Goal: Check status: Check status

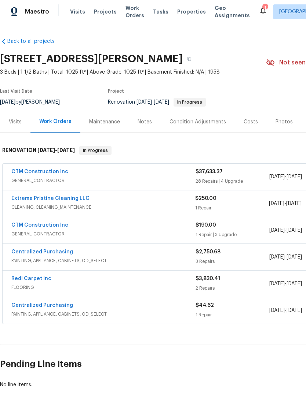
click at [73, 11] on span "Visits" at bounding box center [77, 11] width 15 height 7
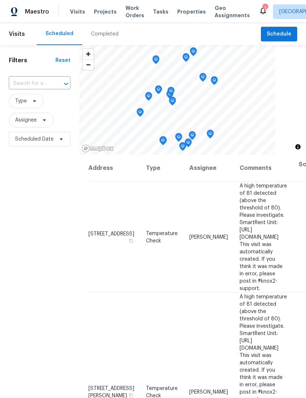
click at [22, 88] on input "text" at bounding box center [29, 83] width 41 height 11
type input "7418 wood"
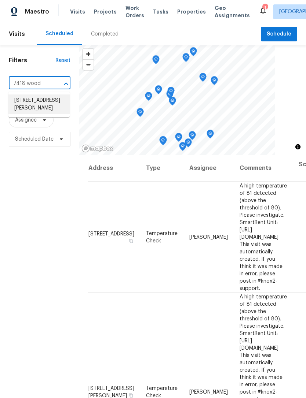
click at [32, 110] on li "[STREET_ADDRESS][PERSON_NAME]" at bounding box center [38, 105] width 61 height 20
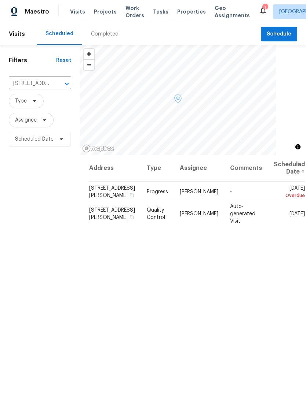
click at [0, 0] on span at bounding box center [0, 0] width 0 height 0
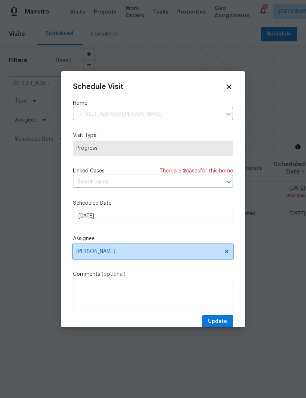
click at [201, 259] on span "[PERSON_NAME]" at bounding box center [153, 251] width 160 height 15
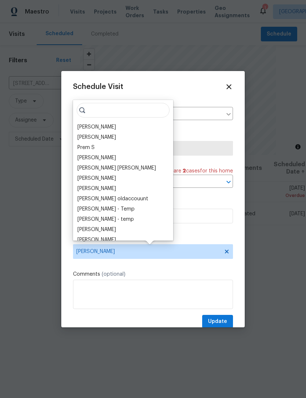
click at [84, 126] on div "[PERSON_NAME]" at bounding box center [96, 127] width 38 height 7
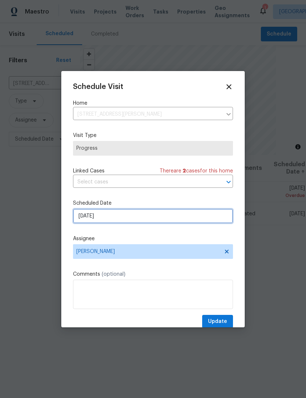
click at [79, 217] on input "[DATE]" at bounding box center [153, 216] width 160 height 15
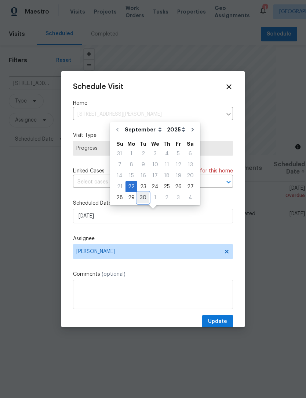
click at [141, 199] on div "30" at bounding box center [143, 198] width 12 height 10
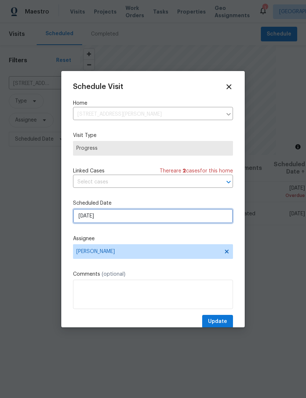
click at [83, 217] on input "[DATE]" at bounding box center [153, 216] width 160 height 15
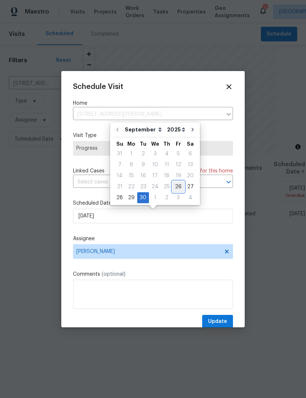
click at [175, 186] on div "26" at bounding box center [178, 187] width 12 height 10
type input "[DATE]"
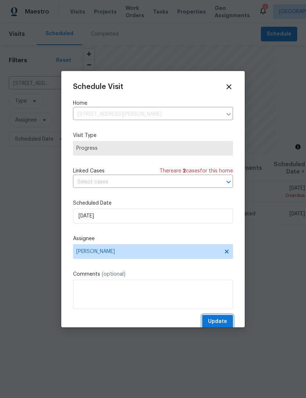
click at [224, 320] on span "Update" at bounding box center [217, 321] width 19 height 9
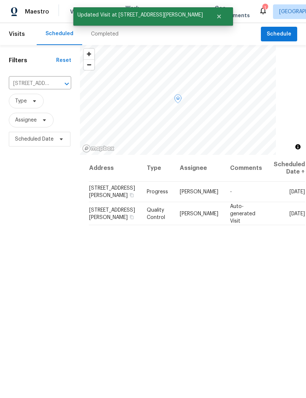
click at [0, 0] on icon at bounding box center [0, 0] width 0 height 0
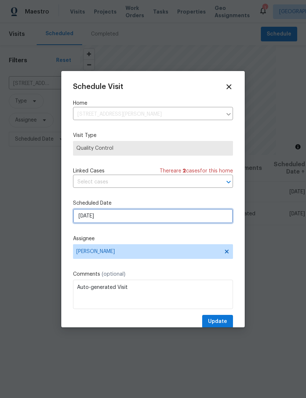
click at [84, 218] on input "[DATE]" at bounding box center [153, 216] width 160 height 15
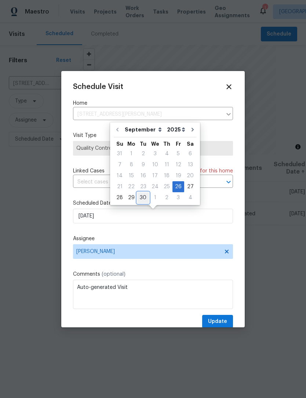
click at [140, 198] on div "30" at bounding box center [143, 198] width 12 height 10
type input "[DATE]"
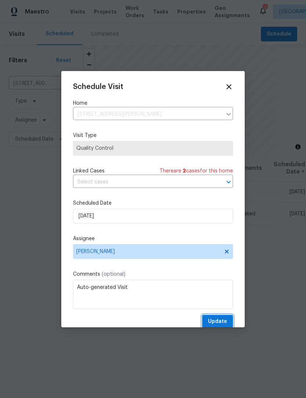
click at [224, 322] on span "Update" at bounding box center [217, 321] width 19 height 9
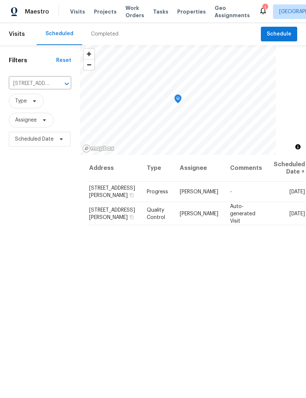
click at [262, 7] on div "1" at bounding box center [264, 7] width 5 height 7
click at [258, 14] on icon at bounding box center [262, 10] width 9 height 9
